Goal: Transaction & Acquisition: Register for event/course

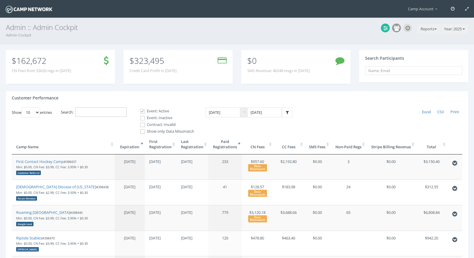
click at [94, 110] on input "Search:" at bounding box center [101, 112] width 51 height 10
click at [99, 114] on input "Search:" at bounding box center [101, 112] width 51 height 10
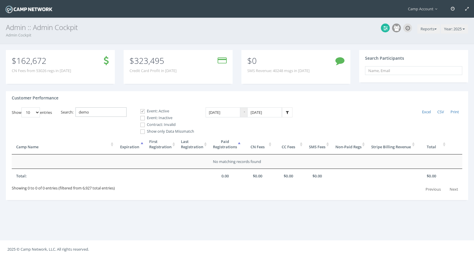
type input "demo"
click at [154, 117] on label "Event: Inactive" at bounding box center [164, 118] width 59 height 6
click at [142, 117] on input "Event: Inactive" at bounding box center [140, 118] width 6 height 6
checkbox input "true"
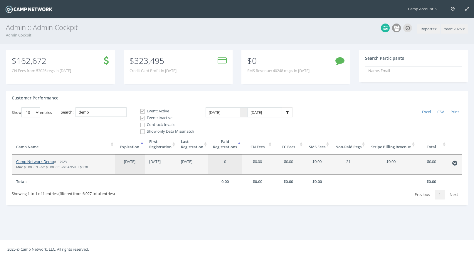
click at [51, 161] on link "Camp Network Demo" at bounding box center [35, 161] width 38 height 5
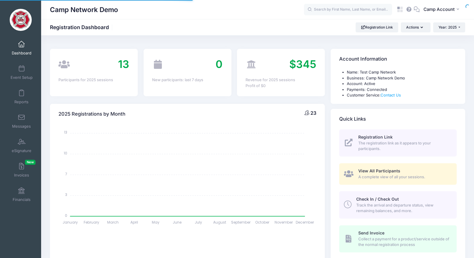
select select
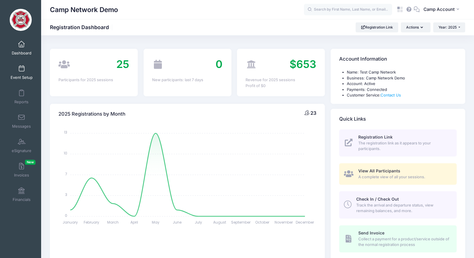
click at [13, 77] on span "Event Setup" at bounding box center [22, 77] width 22 height 5
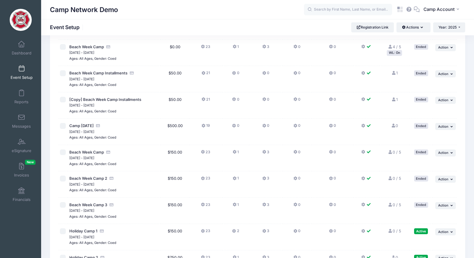
scroll to position [451, 0]
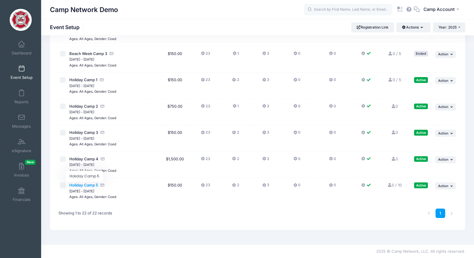
click at [91, 186] on span "Holiday Camp 5" at bounding box center [83, 184] width 29 height 5
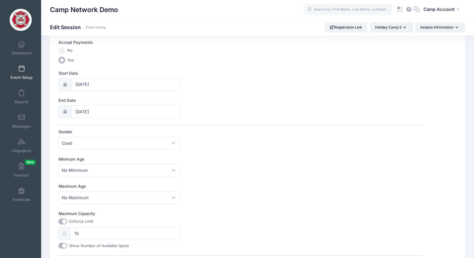
scroll to position [231, 0]
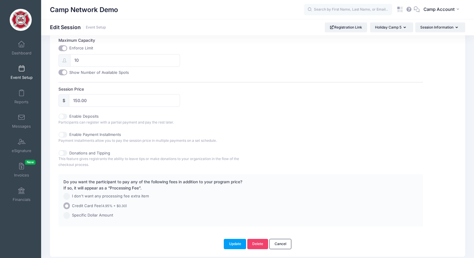
click at [65, 117] on input "Enable Deposits" at bounding box center [62, 116] width 9 height 6
checkbox input "true"
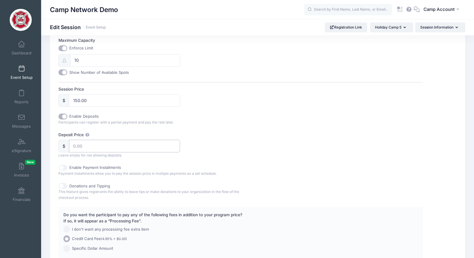
click at [93, 150] on input "Deposit Price" at bounding box center [124, 146] width 111 height 13
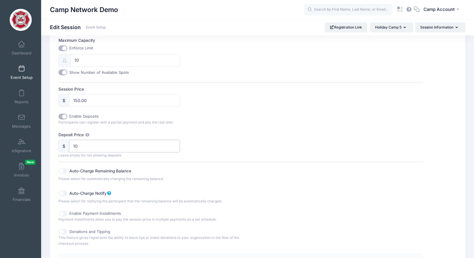
type input "10"
click at [244, 152] on div "Deposit Price $ 10 Leave empty for not allowing deposits. Auto-Charge Remaining…" at bounding box center [240, 168] width 365 height 72
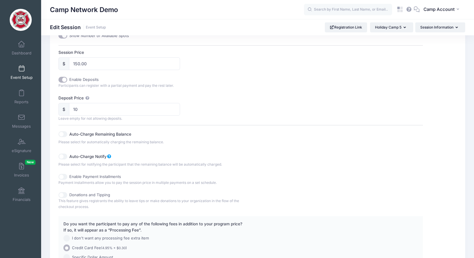
scroll to position [331, 0]
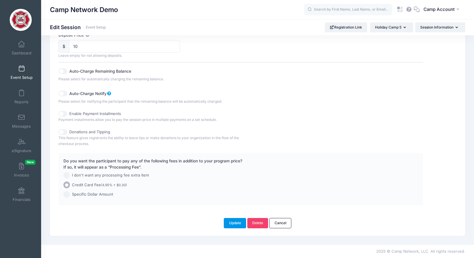
click at [242, 222] on button "Update" at bounding box center [235, 223] width 22 height 10
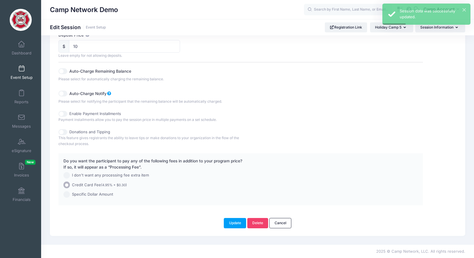
click at [95, 175] on span "I don't want any processing fee extra item" at bounding box center [110, 175] width 77 height 6
click at [70, 175] on input "I don't want any processing fee extra item" at bounding box center [66, 175] width 7 height 7
radio input "true"
click at [234, 226] on button "Update" at bounding box center [235, 223] width 22 height 10
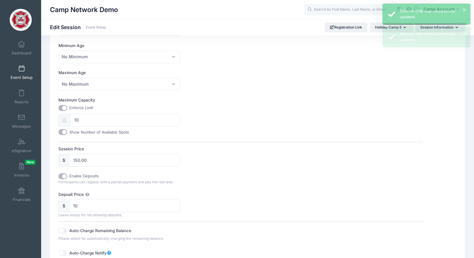
scroll to position [0, 0]
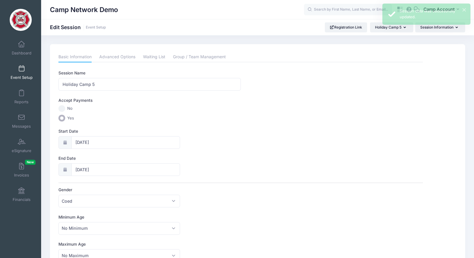
click at [20, 77] on span "Event Setup" at bounding box center [22, 77] width 22 height 5
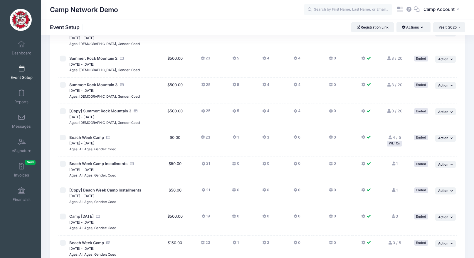
scroll to position [451, 0]
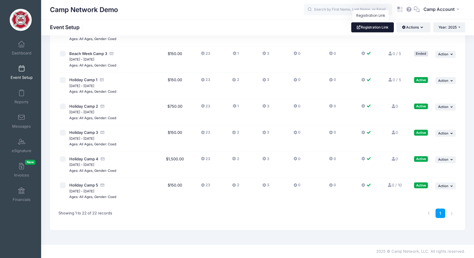
click at [377, 27] on link "Registration Link" at bounding box center [372, 27] width 43 height 10
click at [25, 167] on link "Invoices New" at bounding box center [22, 170] width 28 height 21
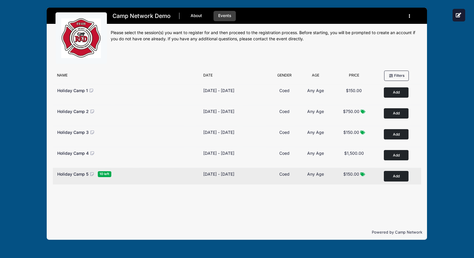
click at [398, 175] on button "Add to Cart" at bounding box center [396, 176] width 25 height 10
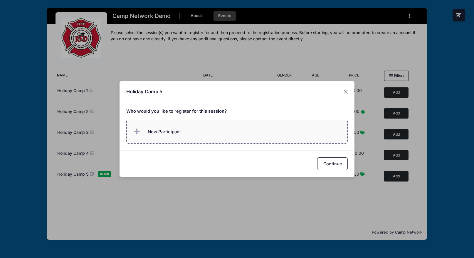
click at [247, 129] on label "New Participant" at bounding box center [237, 132] width 222 height 24
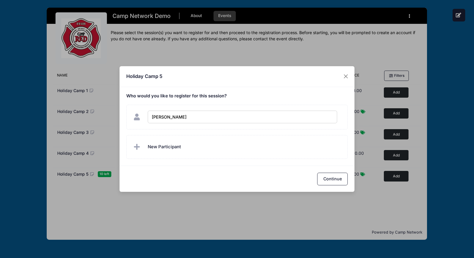
type input "[PERSON_NAME]"
checkbox input "true"
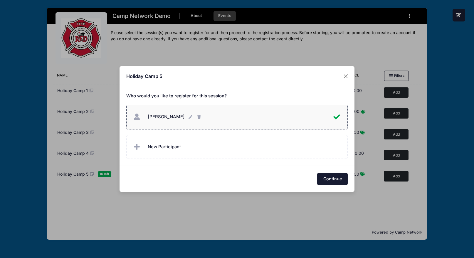
click at [331, 180] on button "Continue" at bounding box center [332, 178] width 31 height 13
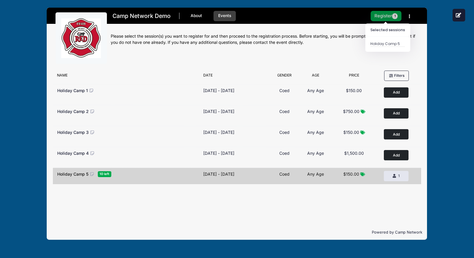
click at [386, 18] on button "Register 1" at bounding box center [386, 16] width 31 height 10
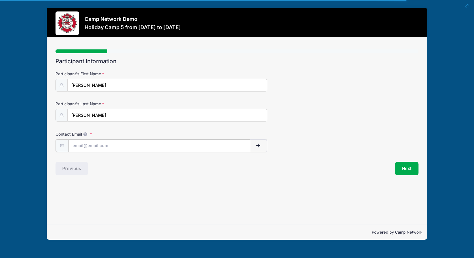
click at [217, 147] on input "Contact Email" at bounding box center [159, 145] width 182 height 13
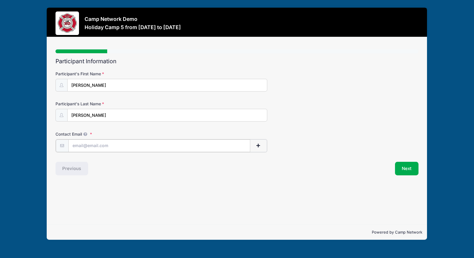
type input "andrew.downing@campnetwork.com"
click at [408, 168] on button "Next" at bounding box center [407, 168] width 24 height 14
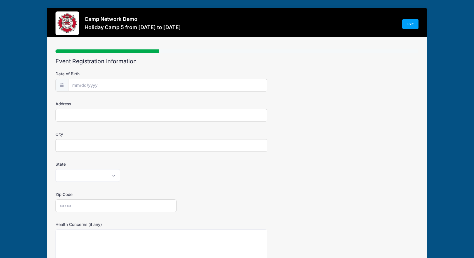
scroll to position [118, 0]
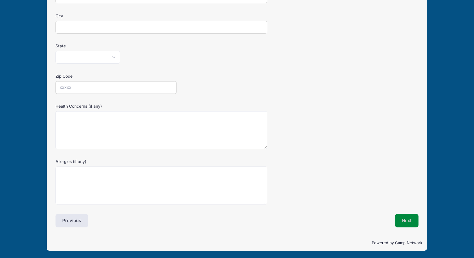
click at [408, 222] on button "Next" at bounding box center [407, 221] width 24 height 14
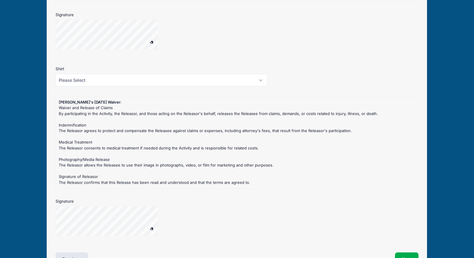
scroll to position [505, 0]
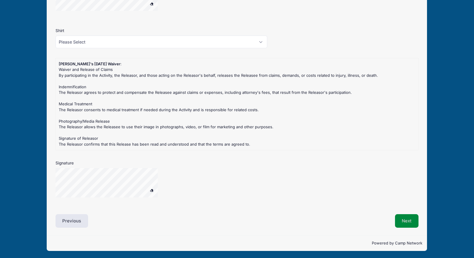
click at [405, 221] on button "Next" at bounding box center [407, 221] width 24 height 14
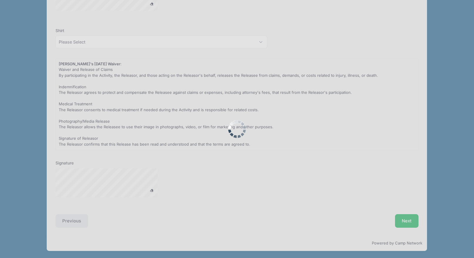
scroll to position [0, 0]
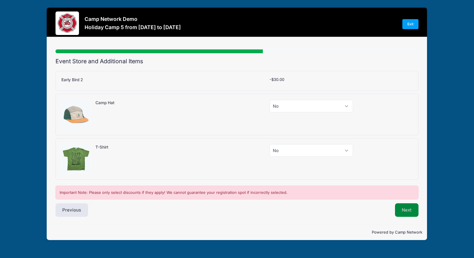
click at [405, 215] on button "Next" at bounding box center [407, 210] width 24 height 14
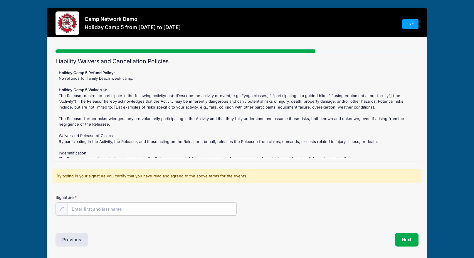
click at [167, 208] on input "Signature" at bounding box center [152, 208] width 169 height 13
type input "AD"
click at [399, 239] on button "Next" at bounding box center [407, 239] width 24 height 14
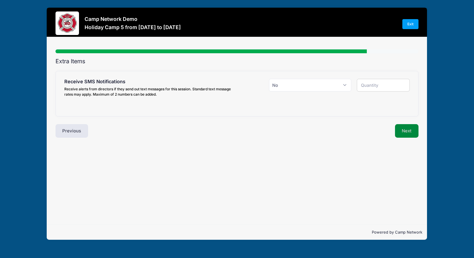
click at [402, 133] on button "Next" at bounding box center [407, 131] width 24 height 14
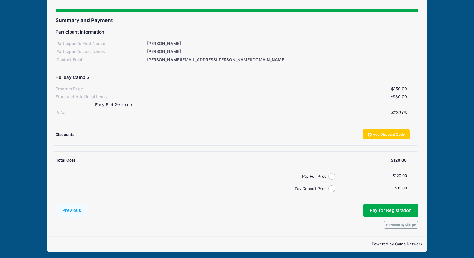
scroll to position [42, 0]
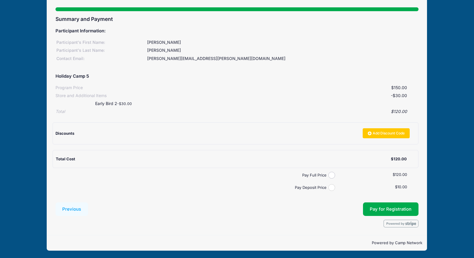
click at [334, 187] on input "Pay Deposit Price" at bounding box center [332, 187] width 7 height 7
radio input "true"
click at [379, 206] on button "Pay for Registration" at bounding box center [391, 209] width 56 height 14
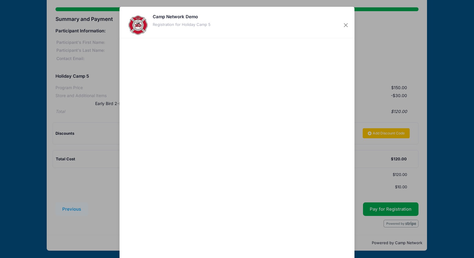
scroll to position [41, 0]
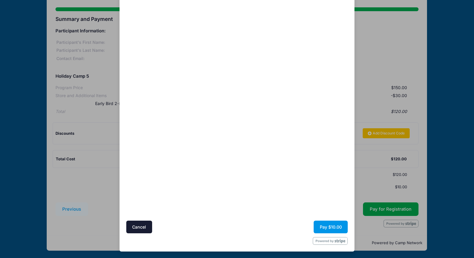
click at [324, 226] on button "Pay $10.00" at bounding box center [331, 226] width 34 height 13
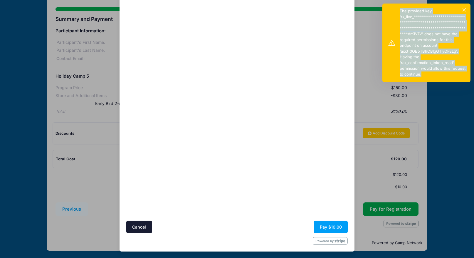
drag, startPoint x: 399, startPoint y: 9, endPoint x: 434, endPoint y: 74, distance: 74.3
click at [434, 74] on div "**********" at bounding box center [427, 43] width 88 height 78
copy div "**********"
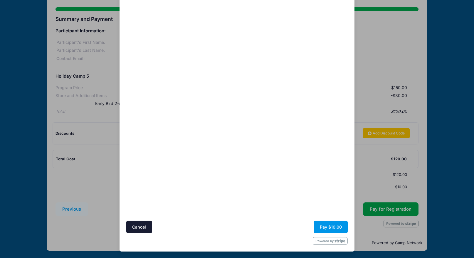
click at [326, 227] on button "Pay $10.00" at bounding box center [331, 226] width 34 height 13
click at [335, 225] on button "Pay $10.00" at bounding box center [331, 226] width 34 height 13
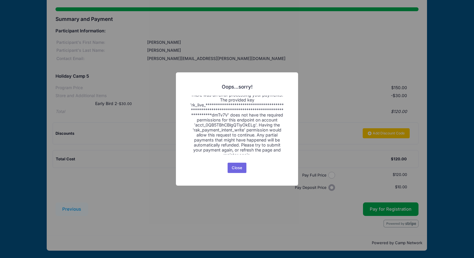
scroll to position [8, 0]
click at [238, 165] on button "Close" at bounding box center [237, 168] width 19 height 11
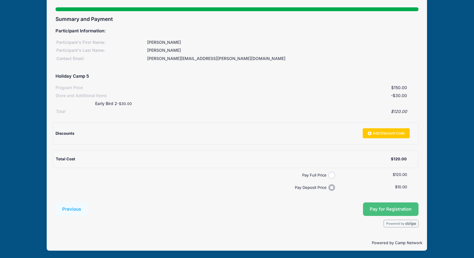
click at [376, 207] on button "Pay for Registration" at bounding box center [391, 209] width 56 height 14
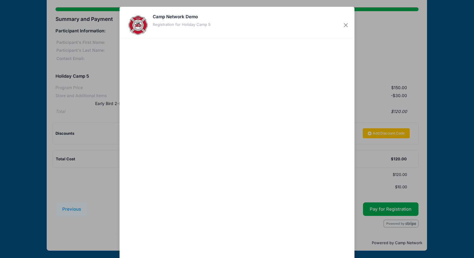
scroll to position [41, 0]
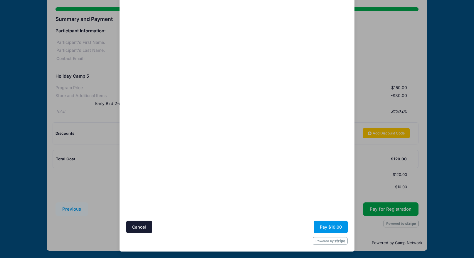
click at [333, 223] on button "Pay $10.00" at bounding box center [331, 226] width 34 height 13
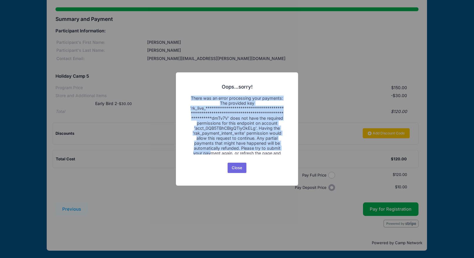
scroll to position [8, 0]
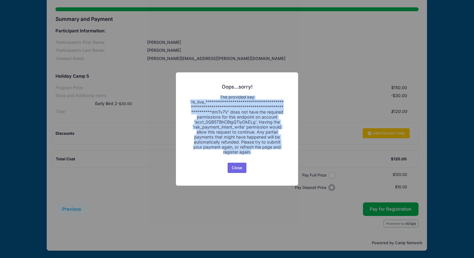
drag, startPoint x: 191, startPoint y: 97, endPoint x: 287, endPoint y: 153, distance: 110.4
click at [287, 153] on div "**********" at bounding box center [237, 128] width 122 height 113
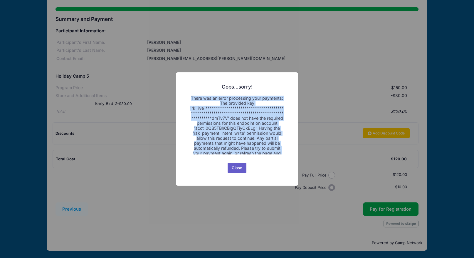
click at [241, 169] on button "Close" at bounding box center [237, 168] width 19 height 11
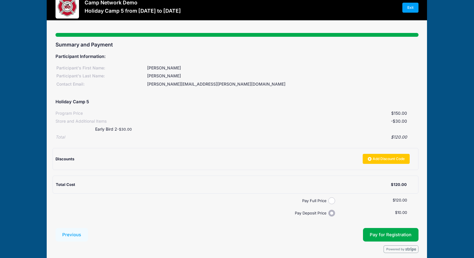
scroll to position [42, 0]
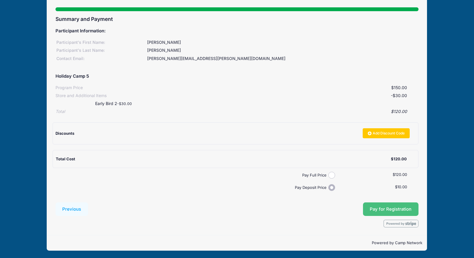
click at [382, 215] on button "Pay for Registration" at bounding box center [391, 209] width 56 height 14
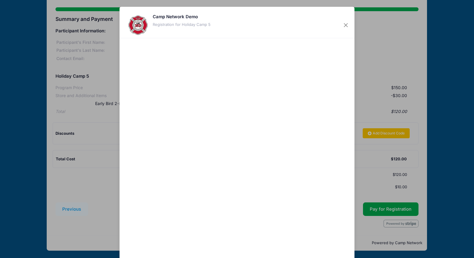
scroll to position [41, 0]
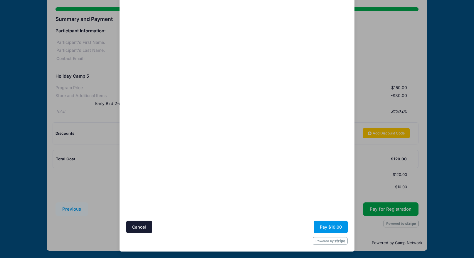
click at [330, 222] on button "Pay $10.00" at bounding box center [331, 226] width 34 height 13
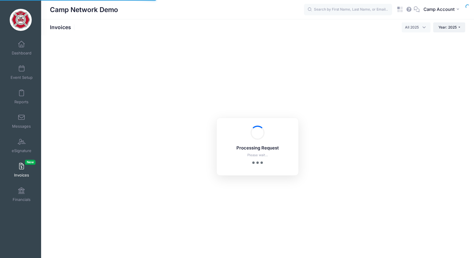
select select
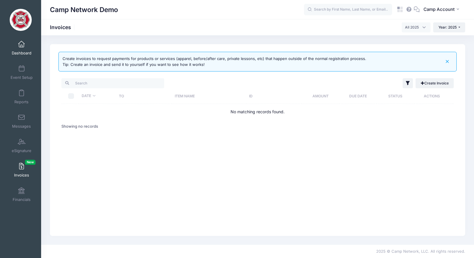
click at [17, 54] on span "Dashboard" at bounding box center [22, 53] width 20 height 5
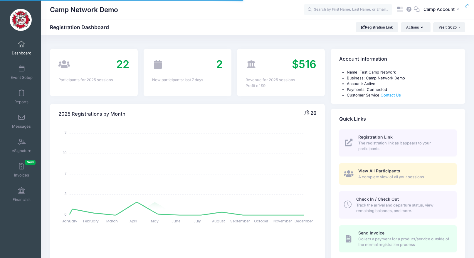
select select
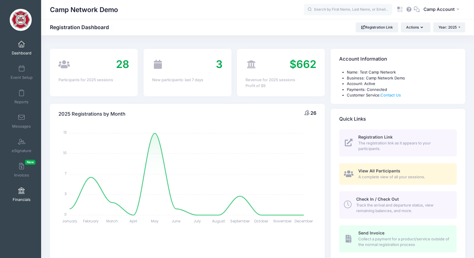
click at [27, 193] on link "Financials" at bounding box center [22, 194] width 28 height 21
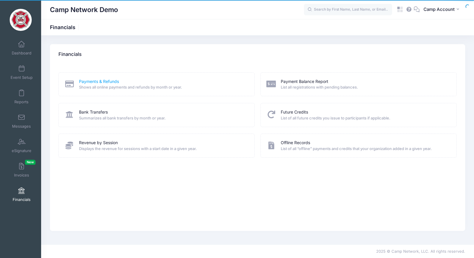
click at [99, 83] on link "Payments & Refunds" at bounding box center [99, 81] width 40 height 6
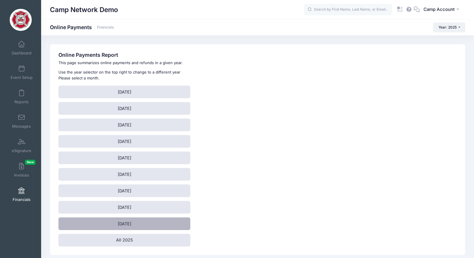
click at [153, 225] on link "[DATE]" at bounding box center [124, 223] width 132 height 13
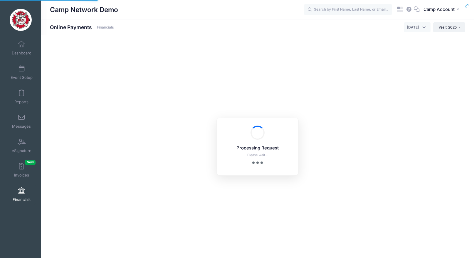
select select "10"
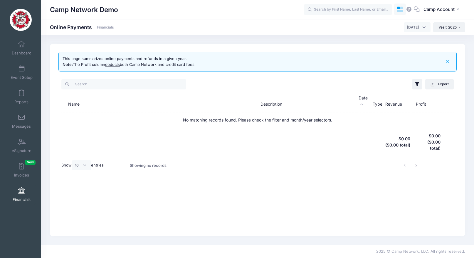
click at [403, 12] on icon at bounding box center [402, 11] width 3 height 3
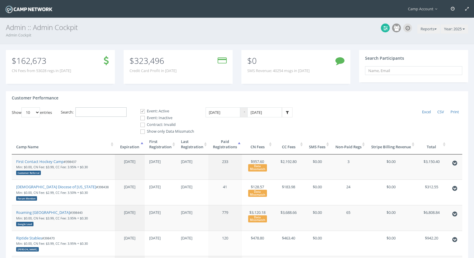
click at [99, 110] on input "Search:" at bounding box center [101, 112] width 51 height 10
paste input "398106"
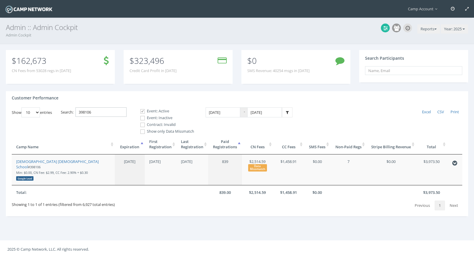
drag, startPoint x: 115, startPoint y: 112, endPoint x: 64, endPoint y: 105, distance: 51.9
click at [64, 105] on div "Customer Performance Show 10 25 50 100 entries Excel CSV Print Search: 398106 E…" at bounding box center [237, 153] width 463 height 125
paste input "7395"
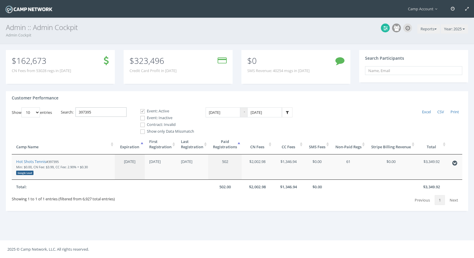
type input "397395"
click at [40, 159] on link "Hot Shots Tennis" at bounding box center [31, 161] width 30 height 5
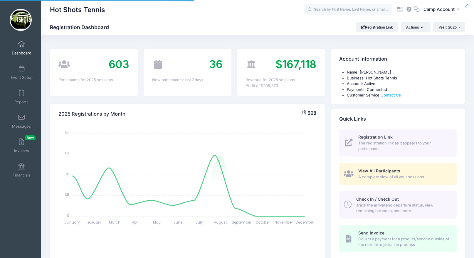
select select
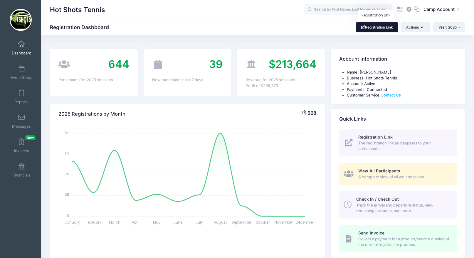
click at [375, 29] on link "Registration Link" at bounding box center [377, 27] width 43 height 10
click at [403, 7] on icon at bounding box center [402, 8] width 3 height 3
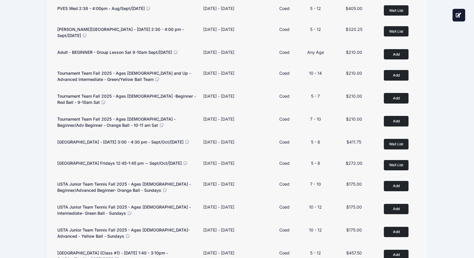
scroll to position [278, 0]
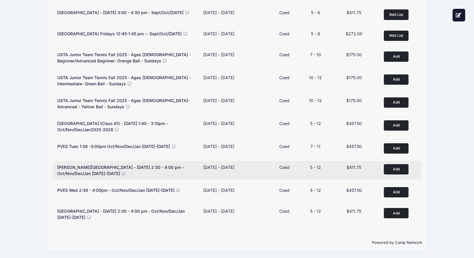
click at [393, 169] on button "Add to Cart" at bounding box center [396, 169] width 25 height 10
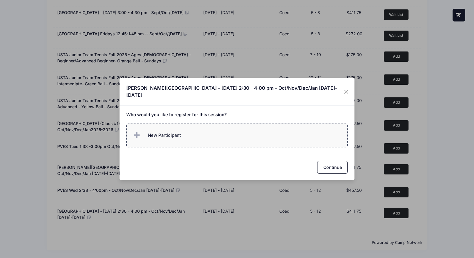
click at [220, 130] on label "New Participant" at bounding box center [237, 135] width 222 height 24
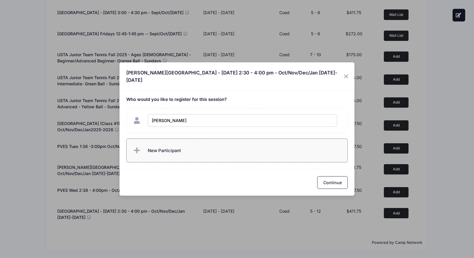
type input "[PERSON_NAME]"
checkbox input "true"
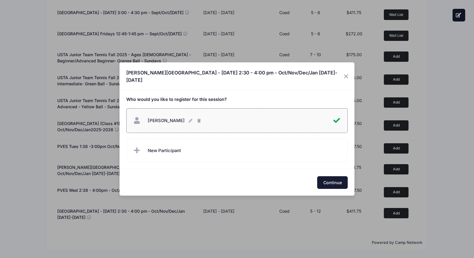
click at [331, 178] on button "Continue" at bounding box center [332, 182] width 31 height 13
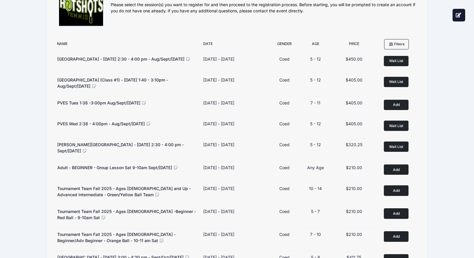
scroll to position [0, 0]
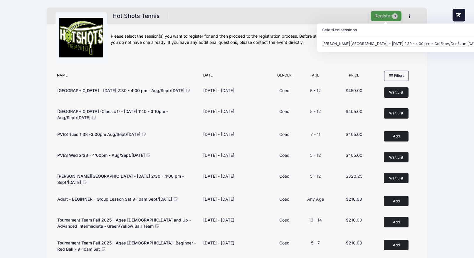
click at [381, 18] on button "Register 1" at bounding box center [386, 16] width 31 height 10
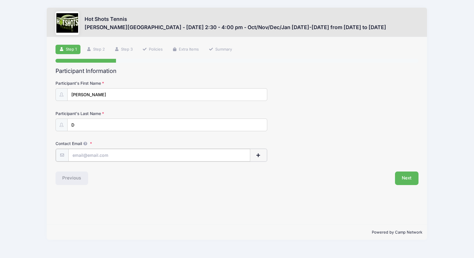
click at [169, 161] on input "Contact Email" at bounding box center [159, 155] width 182 height 13
type input "[PERSON_NAME][EMAIL_ADDRESS][PERSON_NAME][DOMAIN_NAME]"
click at [406, 175] on button "Next" at bounding box center [407, 178] width 24 height 14
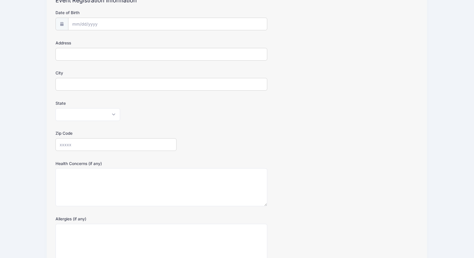
scroll to position [128, 0]
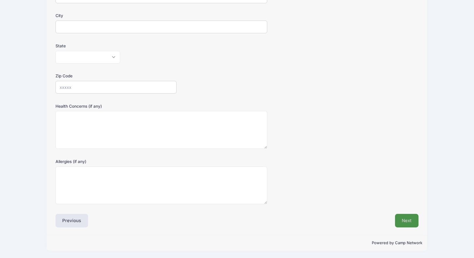
click at [411, 222] on button "Next" at bounding box center [407, 221] width 24 height 14
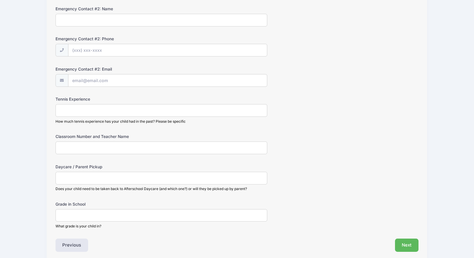
scroll to position [279, 0]
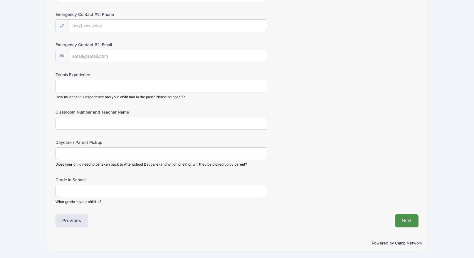
click at [411, 226] on button "Next" at bounding box center [407, 221] width 24 height 14
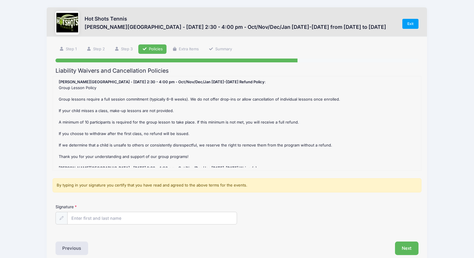
scroll to position [0, 0]
click at [207, 220] on input "Signature" at bounding box center [152, 218] width 169 height 13
type input "lk"
click at [406, 247] on button "Next" at bounding box center [407, 249] width 24 height 14
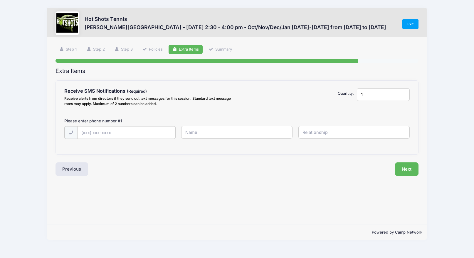
click at [134, 135] on input "text" at bounding box center [126, 132] width 98 height 13
type input "[PHONE_NUMBER]"
click at [208, 131] on input "text" at bounding box center [236, 132] width 111 height 13
type input "sdf"
click at [322, 133] on input "text" at bounding box center [354, 132] width 111 height 13
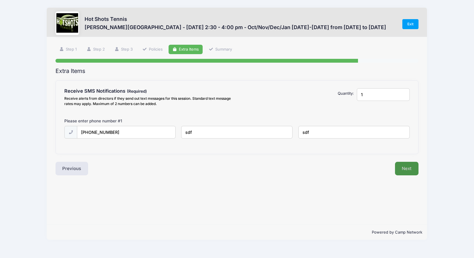
type input "sdf"
click at [415, 175] on button "Next" at bounding box center [407, 169] width 24 height 14
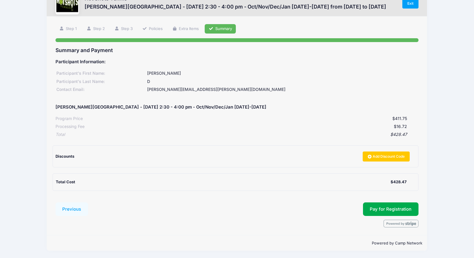
scroll to position [21, 0]
click at [406, 203] on button "Pay for Registration" at bounding box center [391, 209] width 56 height 14
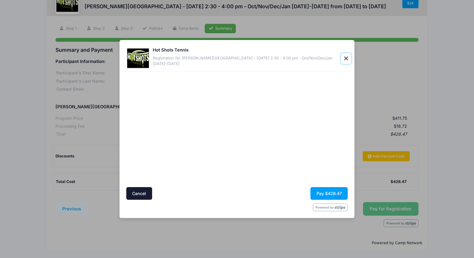
click at [345, 57] on button "Close" at bounding box center [346, 58] width 10 height 11
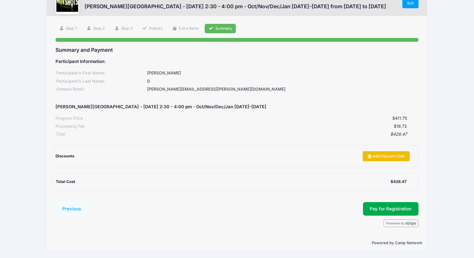
scroll to position [0, 0]
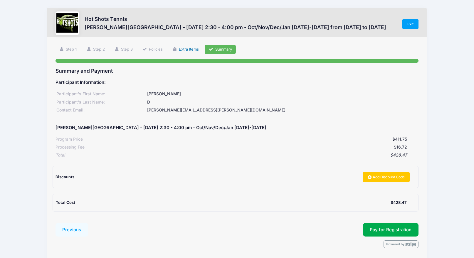
click at [184, 48] on link "Extra Items" at bounding box center [186, 50] width 34 height 10
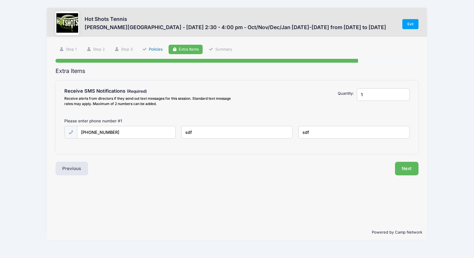
click at [150, 48] on link "Policies" at bounding box center [152, 50] width 28 height 10
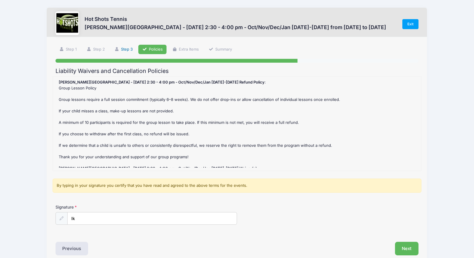
click at [130, 51] on link "Step 3" at bounding box center [123, 50] width 26 height 10
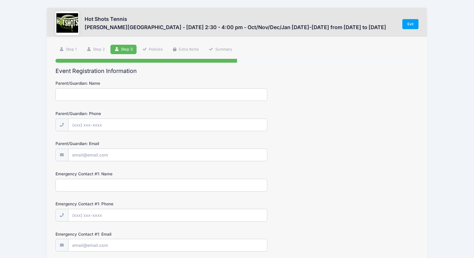
click at [110, 49] on ul "Step 1 Step 2 Step 3 Policies Extra Items Summary" at bounding box center [238, 50] width 364 height 10
click at [102, 50] on link "Step 2" at bounding box center [96, 50] width 26 height 10
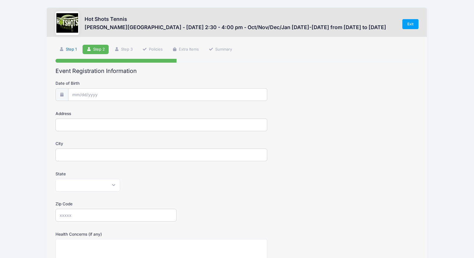
click at [72, 50] on link "Step 1" at bounding box center [68, 50] width 25 height 10
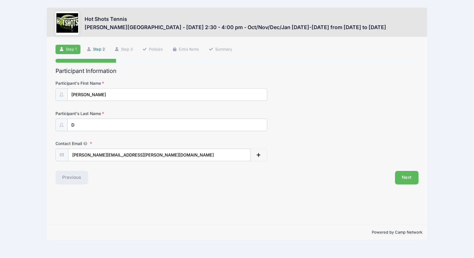
click at [101, 45] on link "Step 2" at bounding box center [96, 50] width 26 height 10
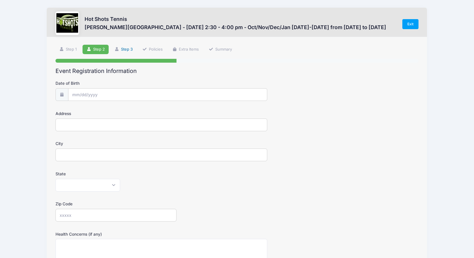
click at [132, 48] on link "Step 3" at bounding box center [123, 50] width 26 height 10
